Goal: Navigation & Orientation: Find specific page/section

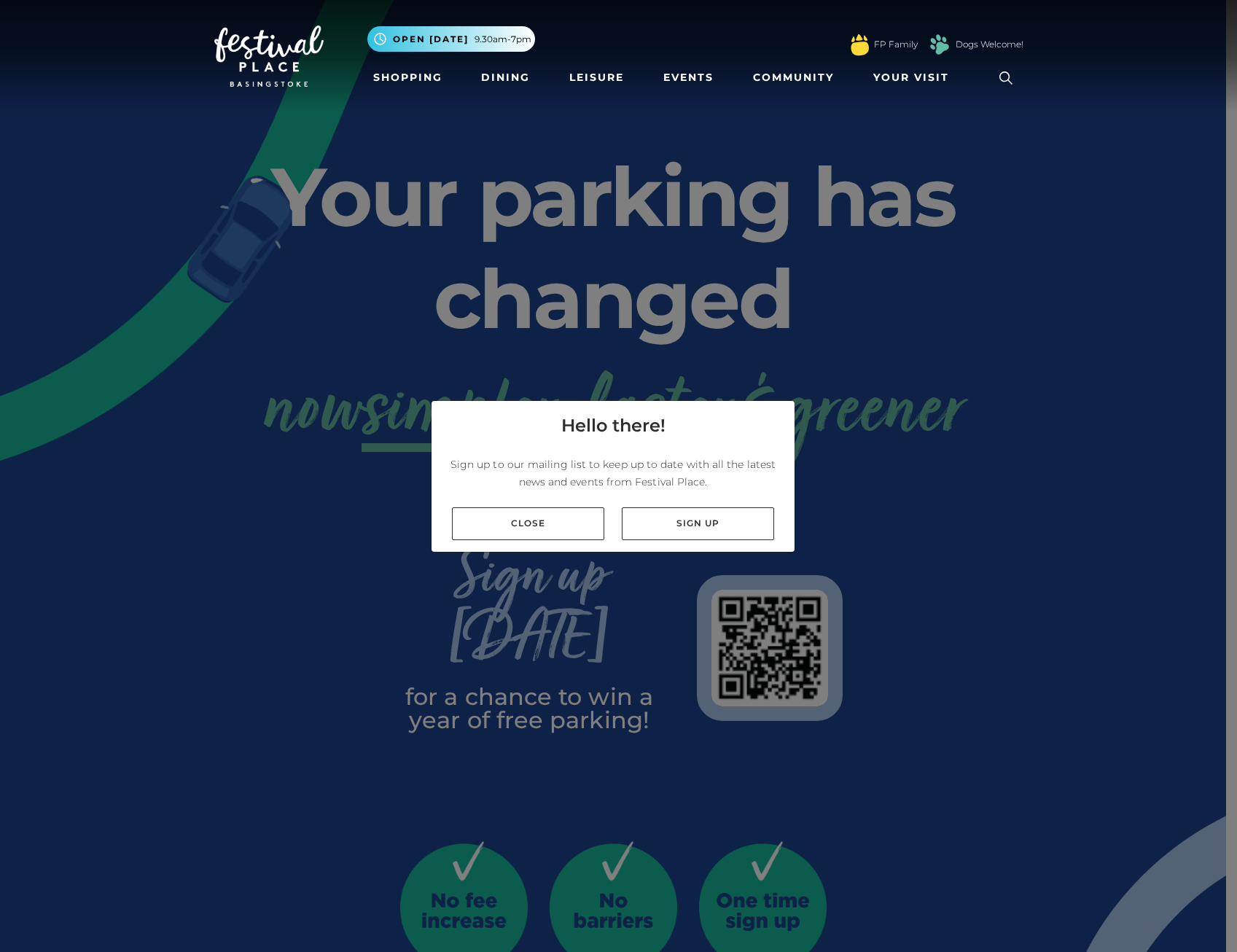
drag, startPoint x: 555, startPoint y: 531, endPoint x: 569, endPoint y: 370, distance: 161.6
click at [555, 531] on link "Close" at bounding box center [528, 524] width 152 height 33
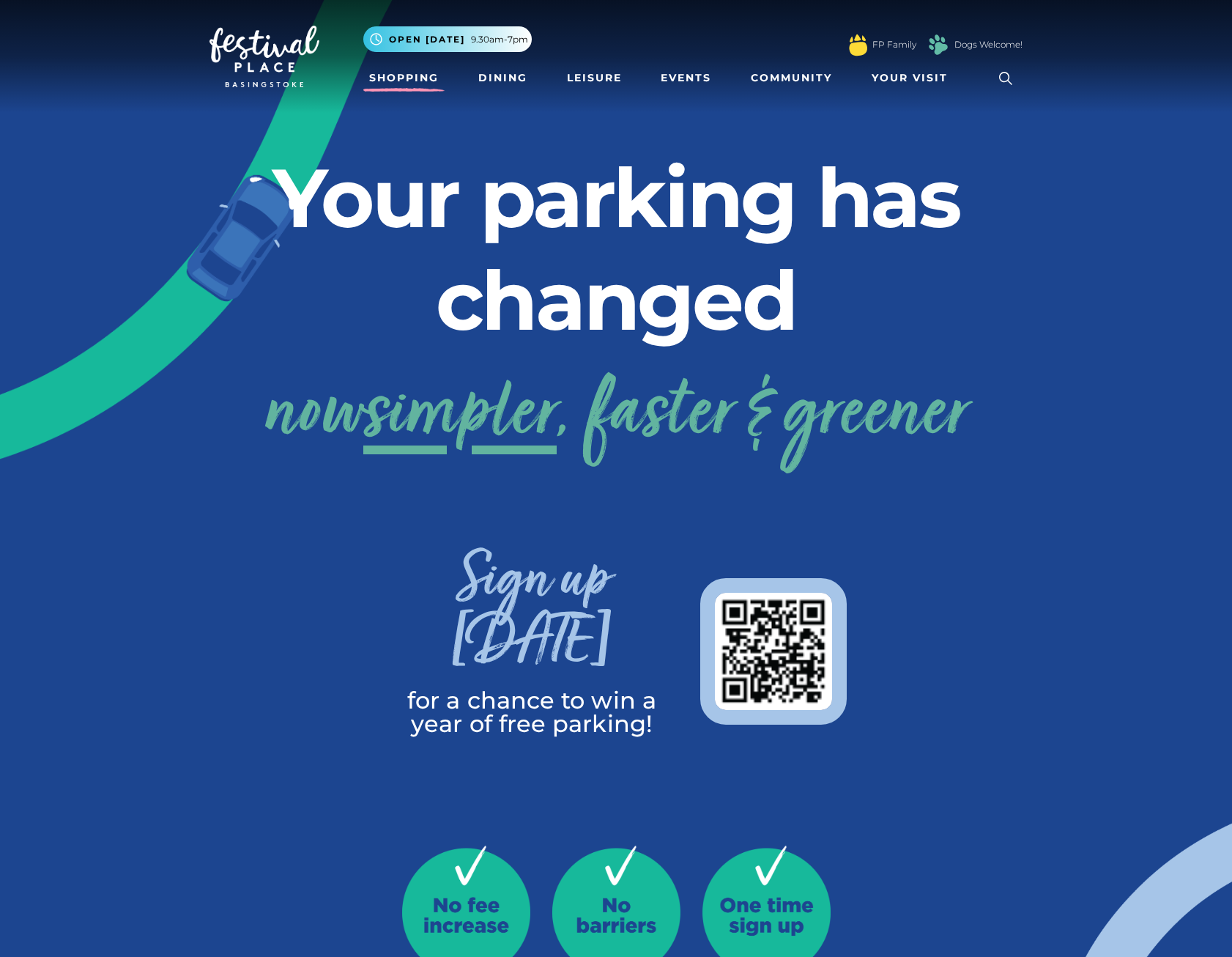
click at [409, 77] on link "Shopping" at bounding box center [404, 78] width 81 height 27
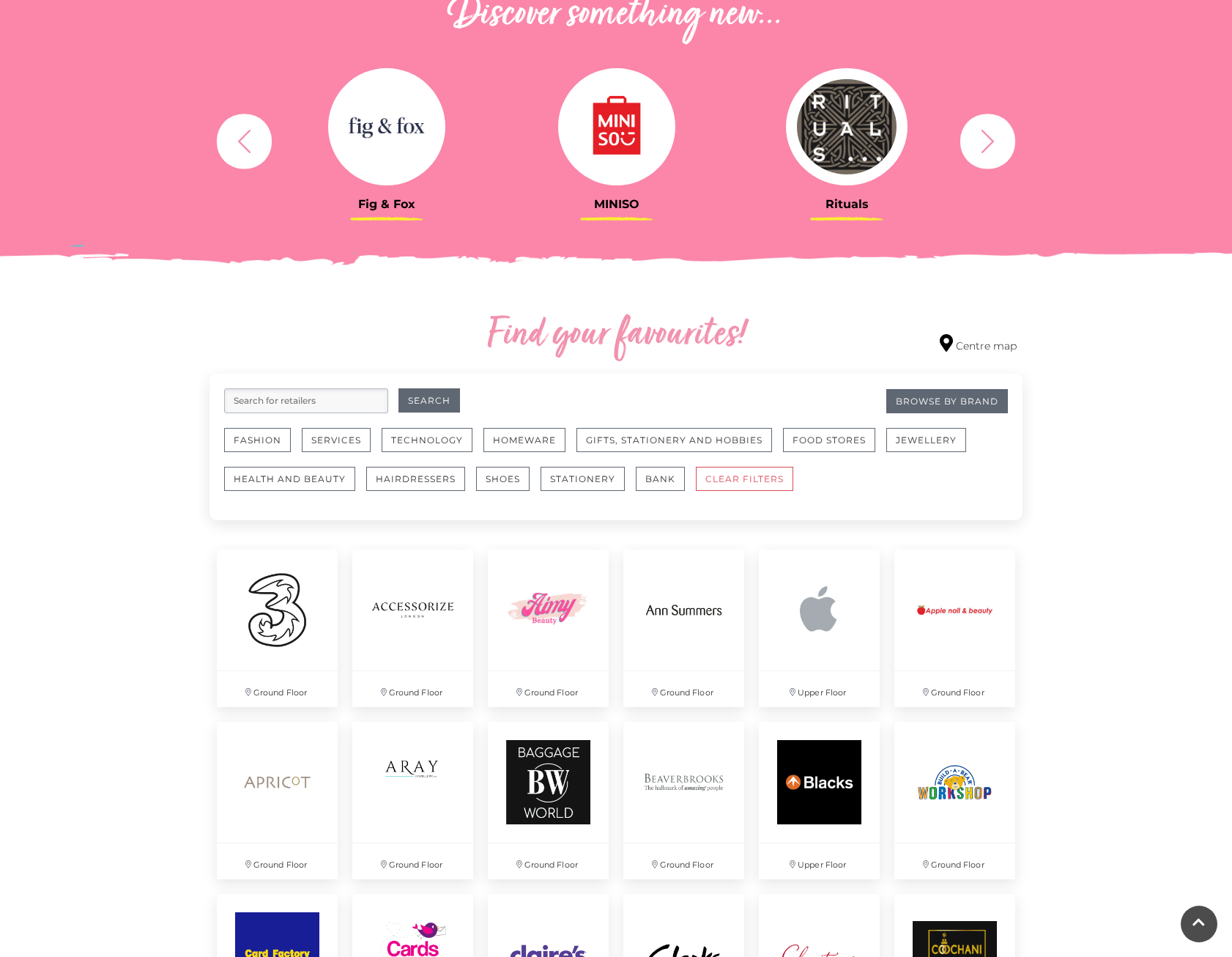
scroll to position [586, 0]
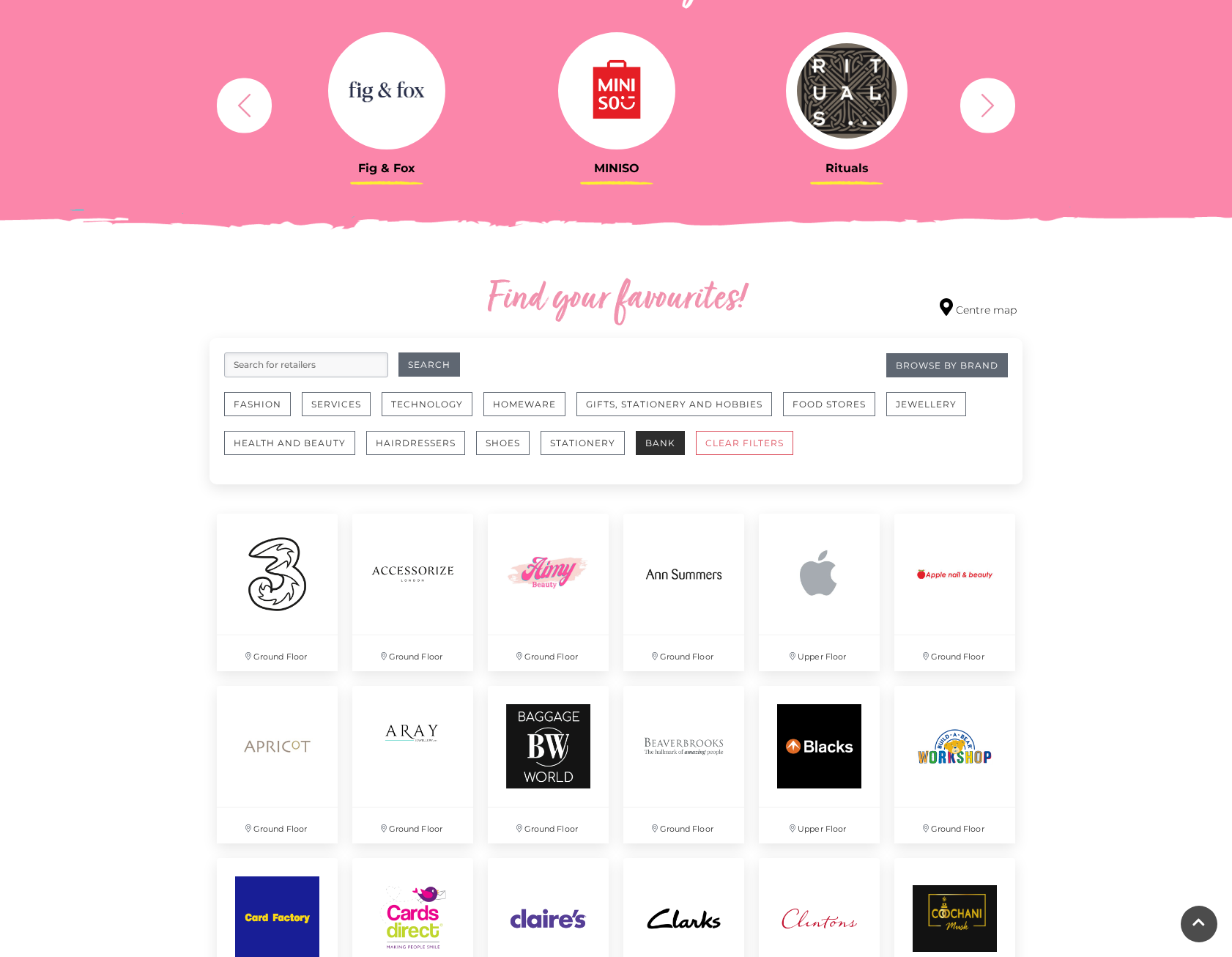
click at [663, 441] on button "Bank" at bounding box center [660, 443] width 49 height 24
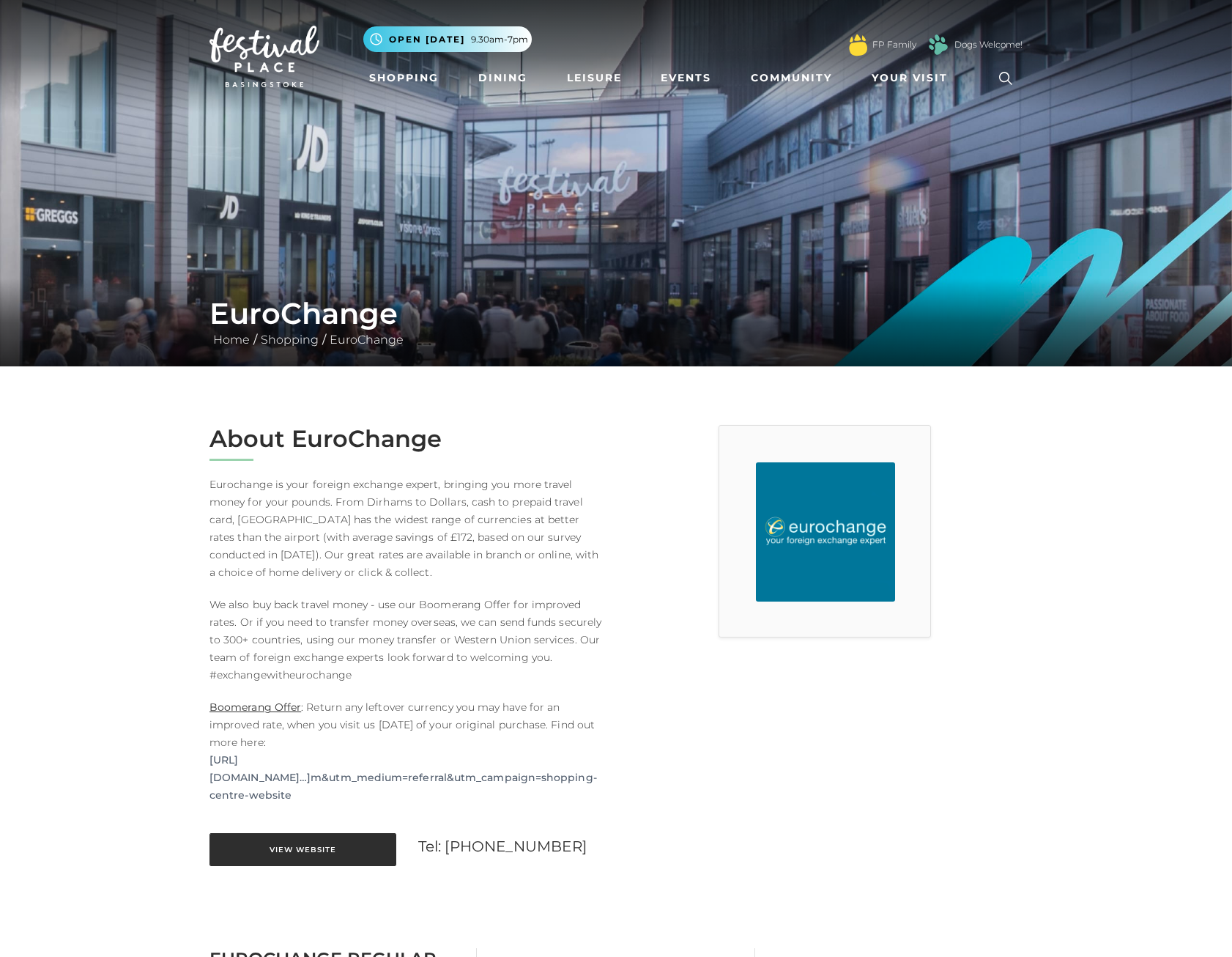
click at [320, 853] on link "View Website" at bounding box center [302, 850] width 187 height 33
